Goal: Task Accomplishment & Management: Use online tool/utility

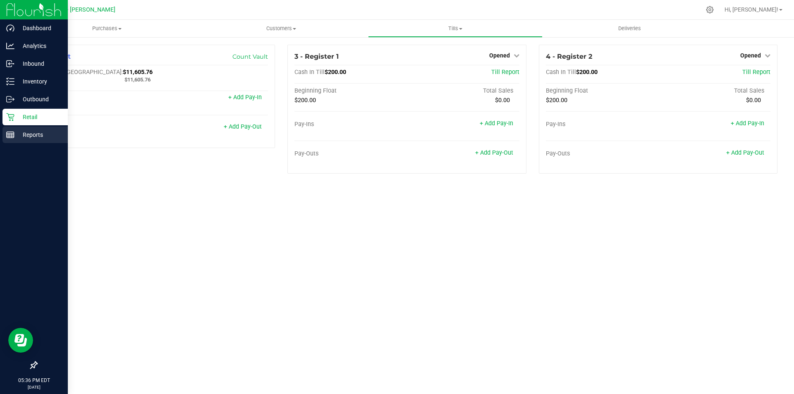
click at [15, 132] on p "Reports" at bounding box center [39, 135] width 50 height 10
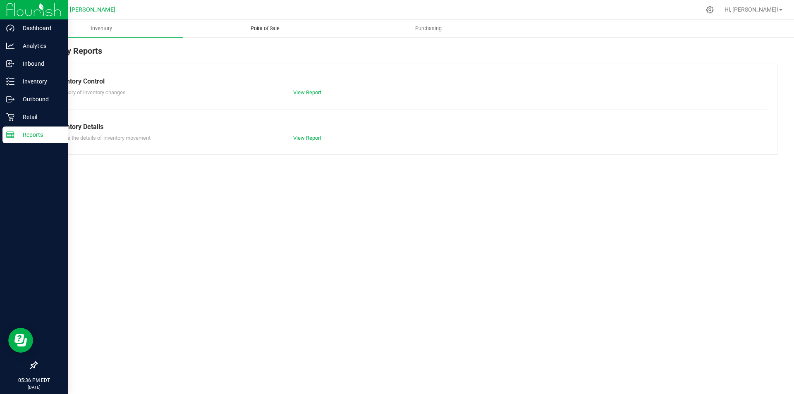
click at [266, 30] on span "Point of Sale" at bounding box center [265, 28] width 51 height 7
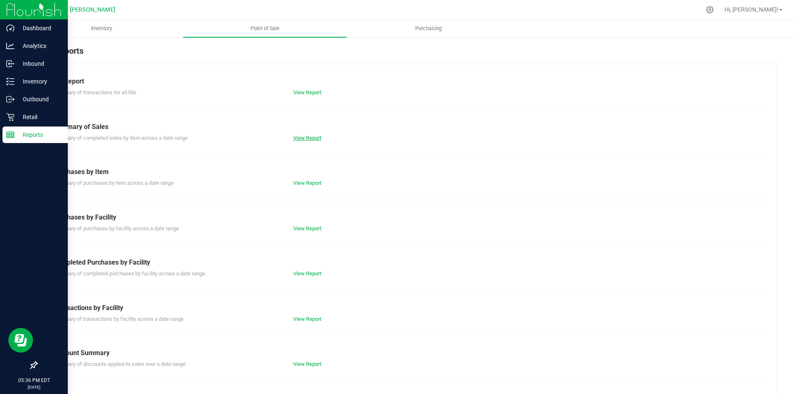
click at [309, 138] on link "View Report" at bounding box center [307, 138] width 28 height 6
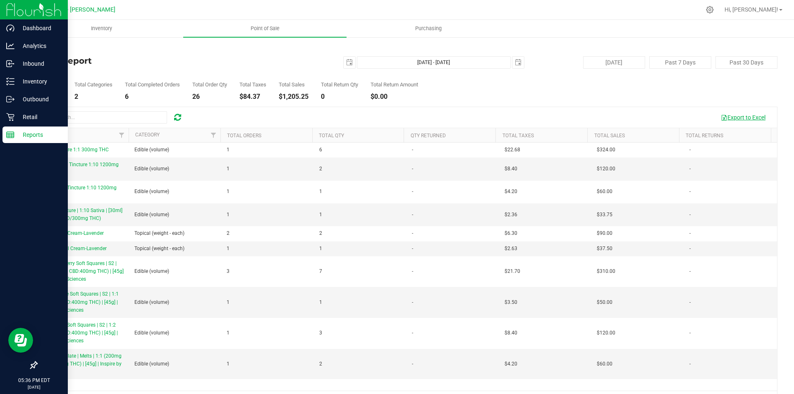
click at [741, 114] on button "Export to Excel" at bounding box center [743, 117] width 55 height 14
